Goal: Navigation & Orientation: Find specific page/section

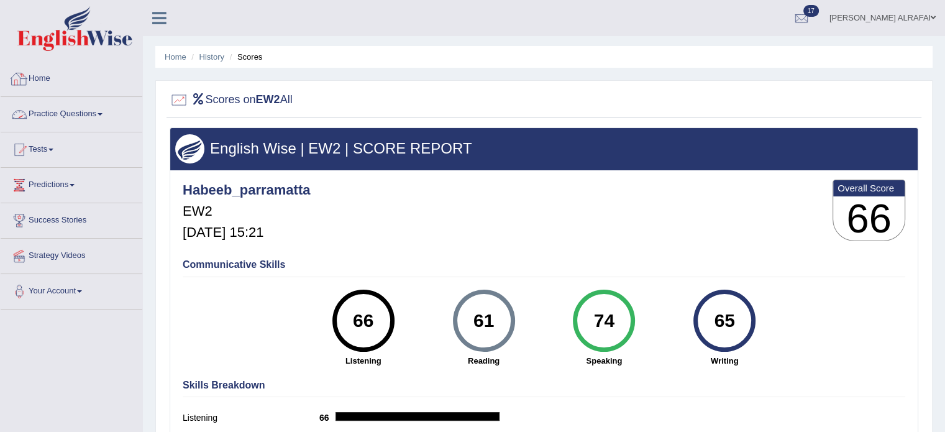
click at [60, 122] on link "Practice Questions" at bounding box center [72, 112] width 142 height 31
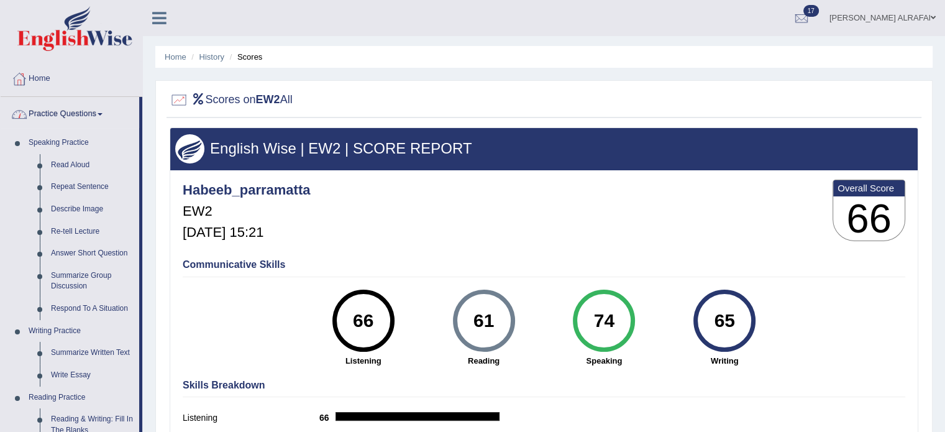
click at [71, 116] on link "Practice Questions" at bounding box center [70, 112] width 138 height 31
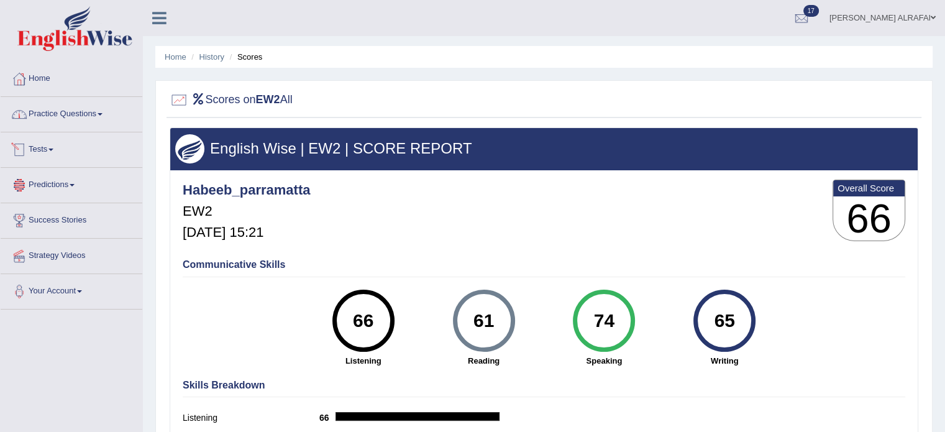
click at [55, 183] on link "Predictions" at bounding box center [72, 183] width 142 height 31
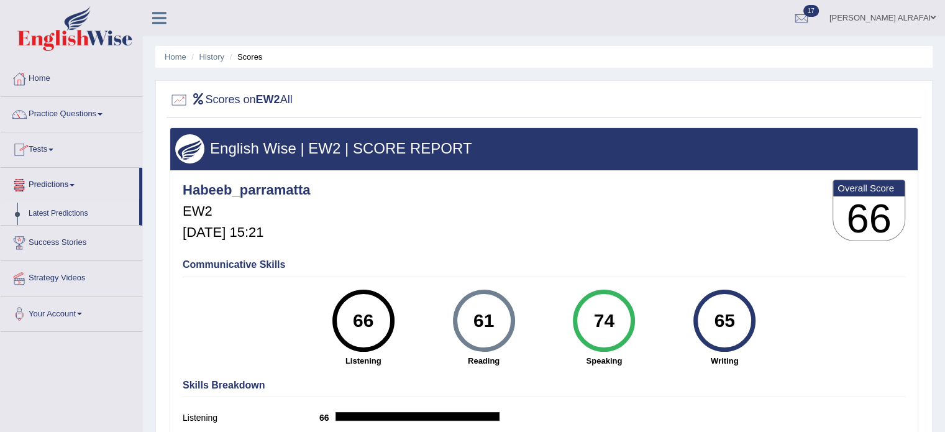
click at [53, 210] on link "Latest Predictions" at bounding box center [81, 213] width 116 height 22
